Goal: Information Seeking & Learning: Learn about a topic

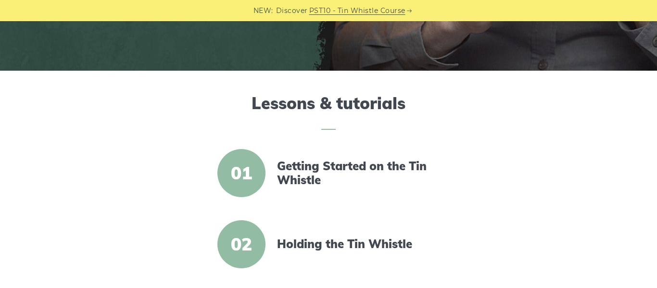
scroll to position [262, 0]
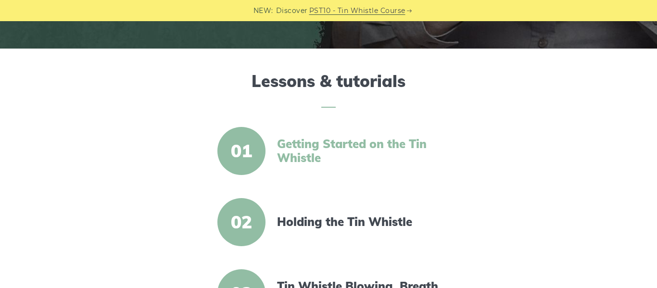
click at [341, 141] on link "Getting Started on the Tin Whistle" at bounding box center [359, 151] width 165 height 28
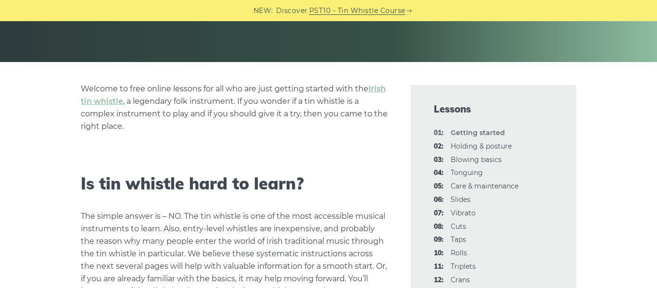
scroll to position [226, 0]
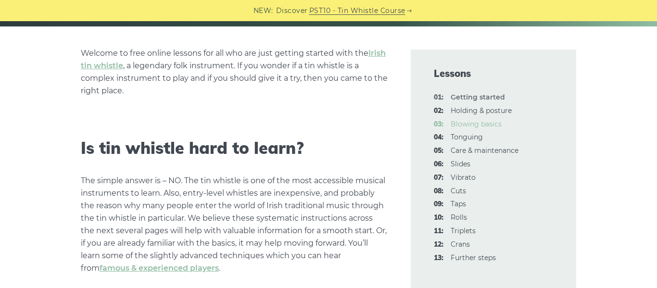
click at [454, 124] on link "03: Blowing basics" at bounding box center [475, 124] width 51 height 9
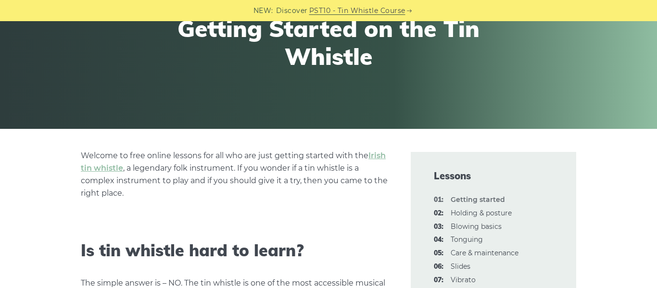
scroll to position [118, 0]
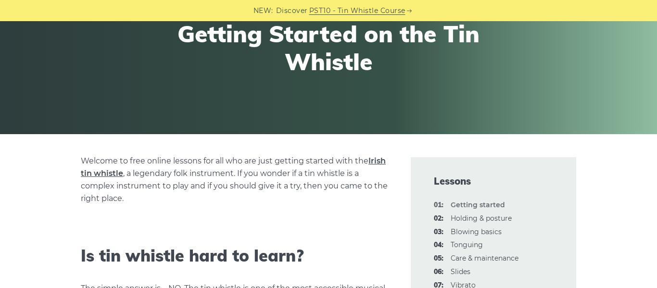
click at [107, 173] on link "Irish tin whistle" at bounding box center [233, 167] width 305 height 22
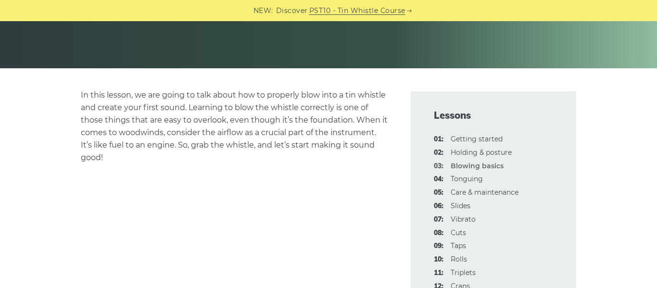
scroll to position [171, 0]
